Goal: Register for event/course

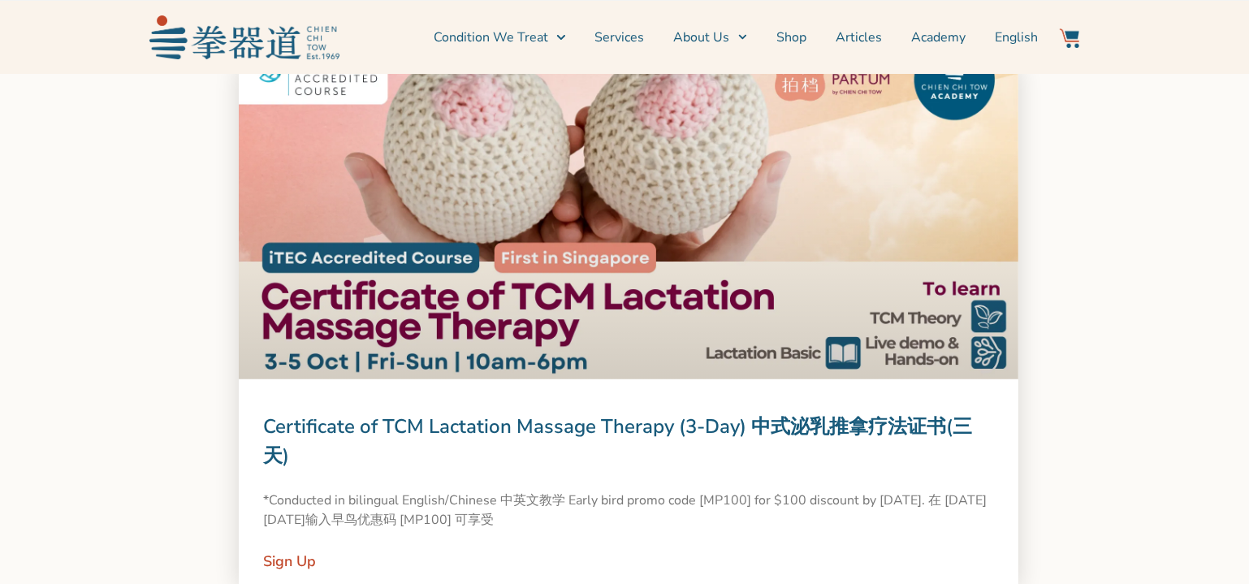
scroll to position [1477, 0]
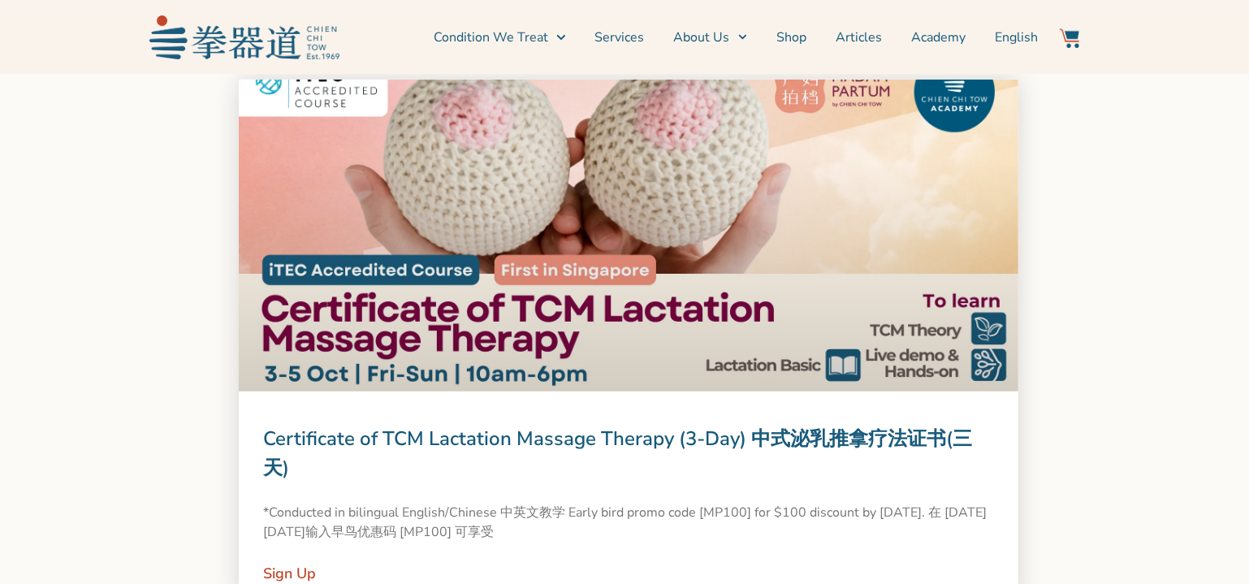
click at [611, 297] on link at bounding box center [629, 236] width 780 height 312
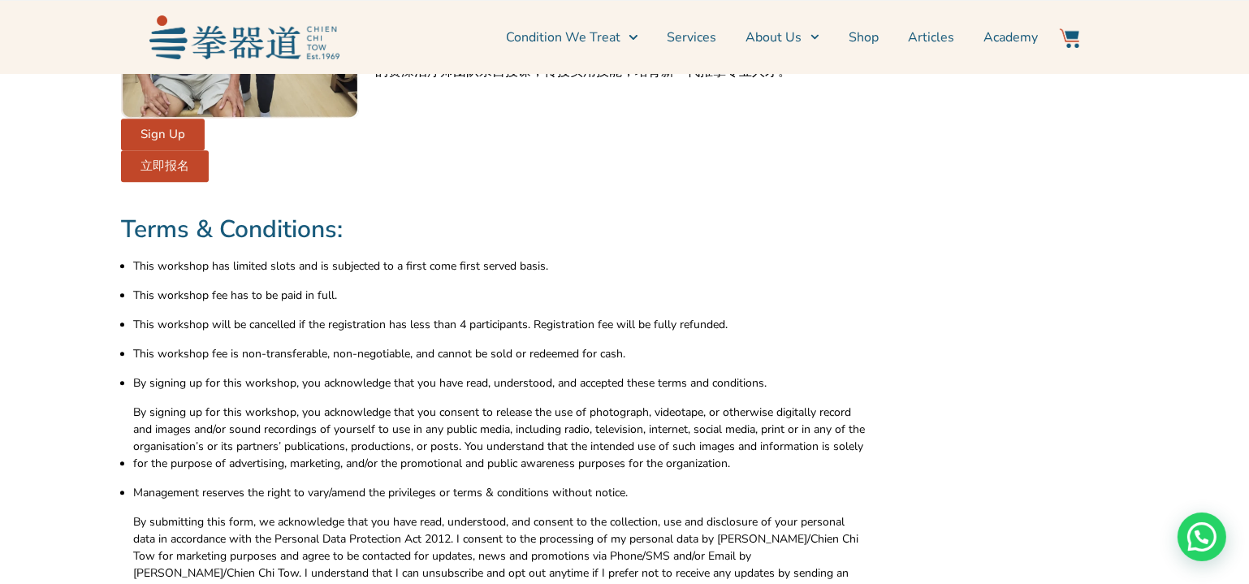
scroll to position [6042, 0]
